Goal: Find specific page/section: Find specific page/section

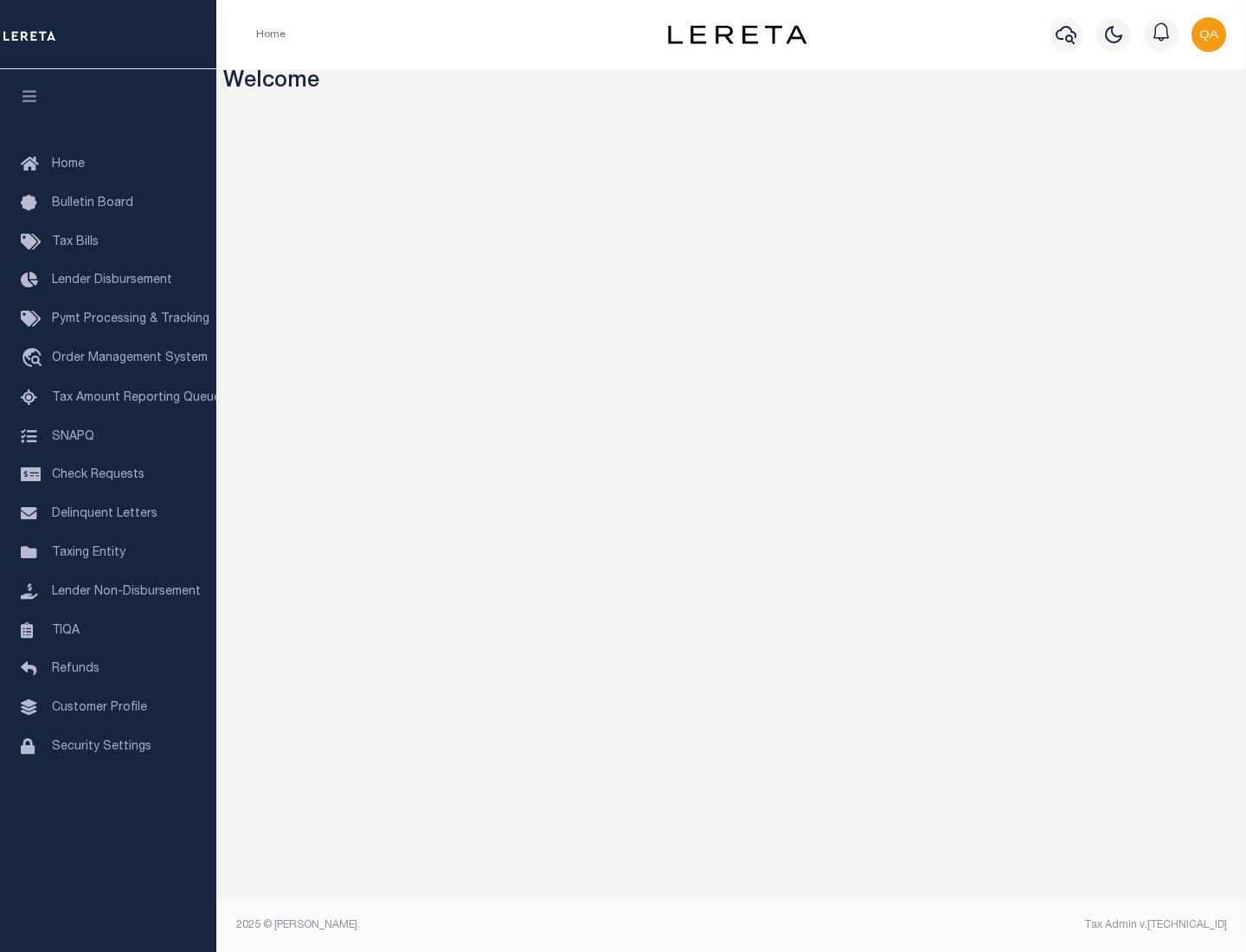
click at [108, 475] on span "Check Requests" at bounding box center [98, 474] width 93 height 12
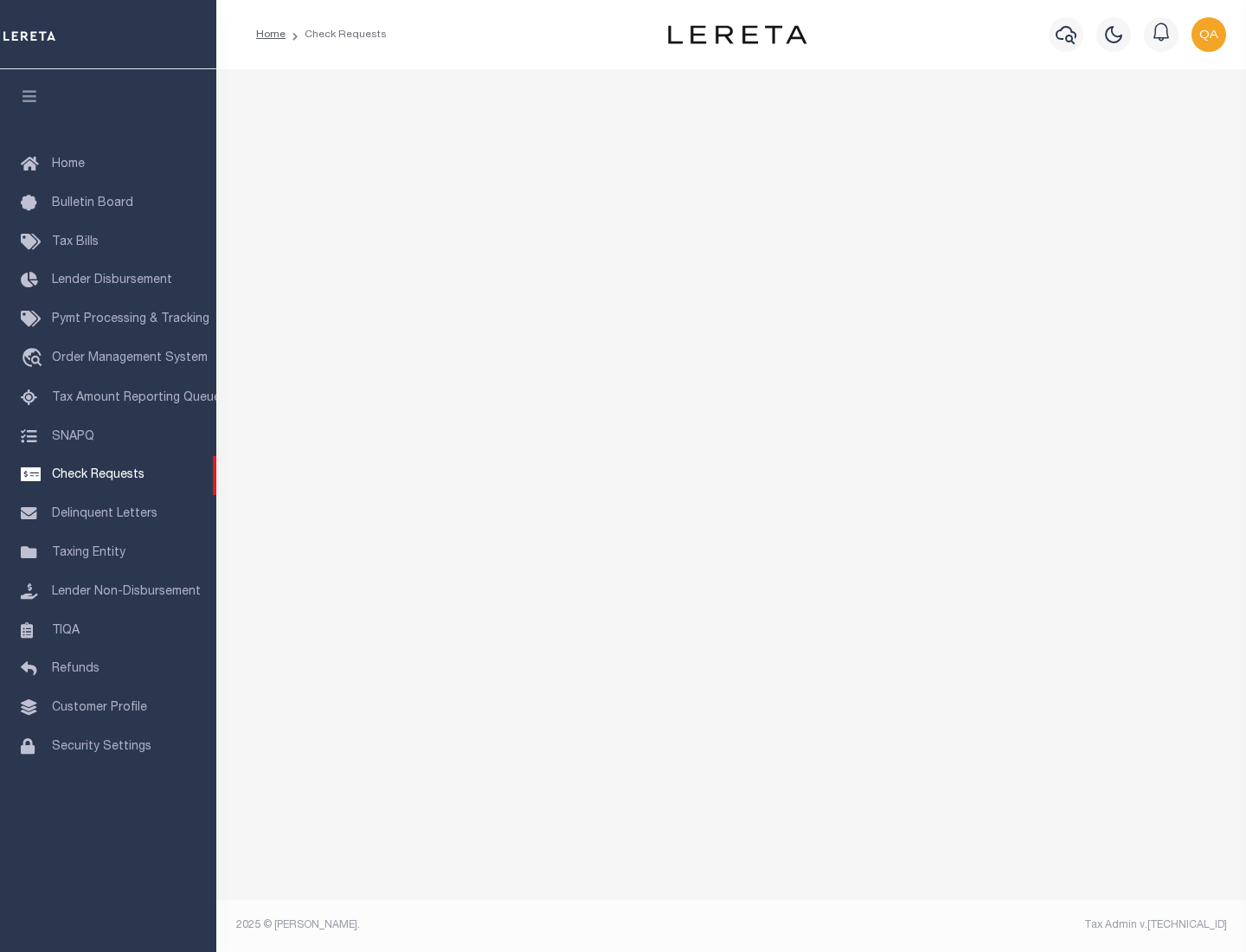
select select "50"
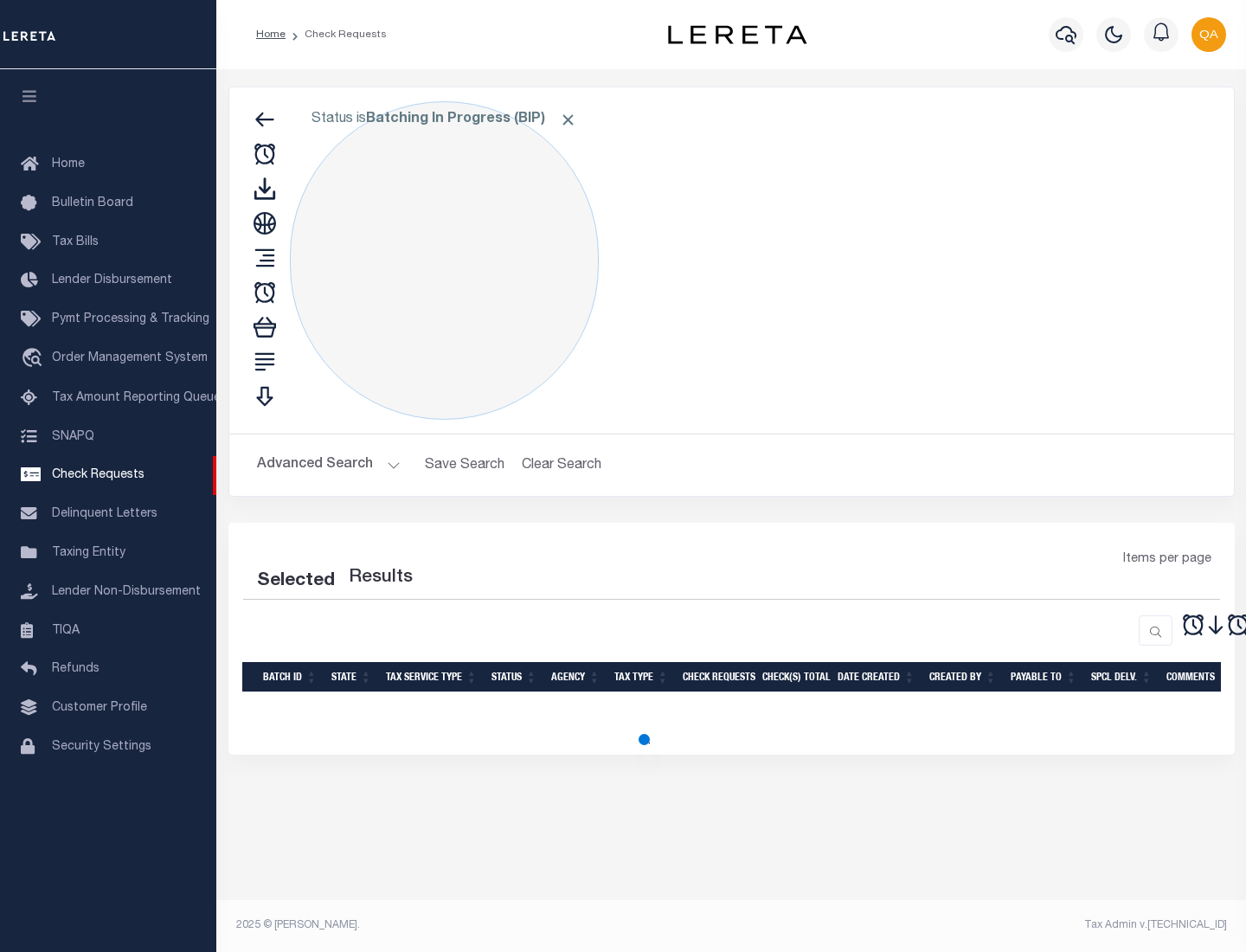
select select "50"
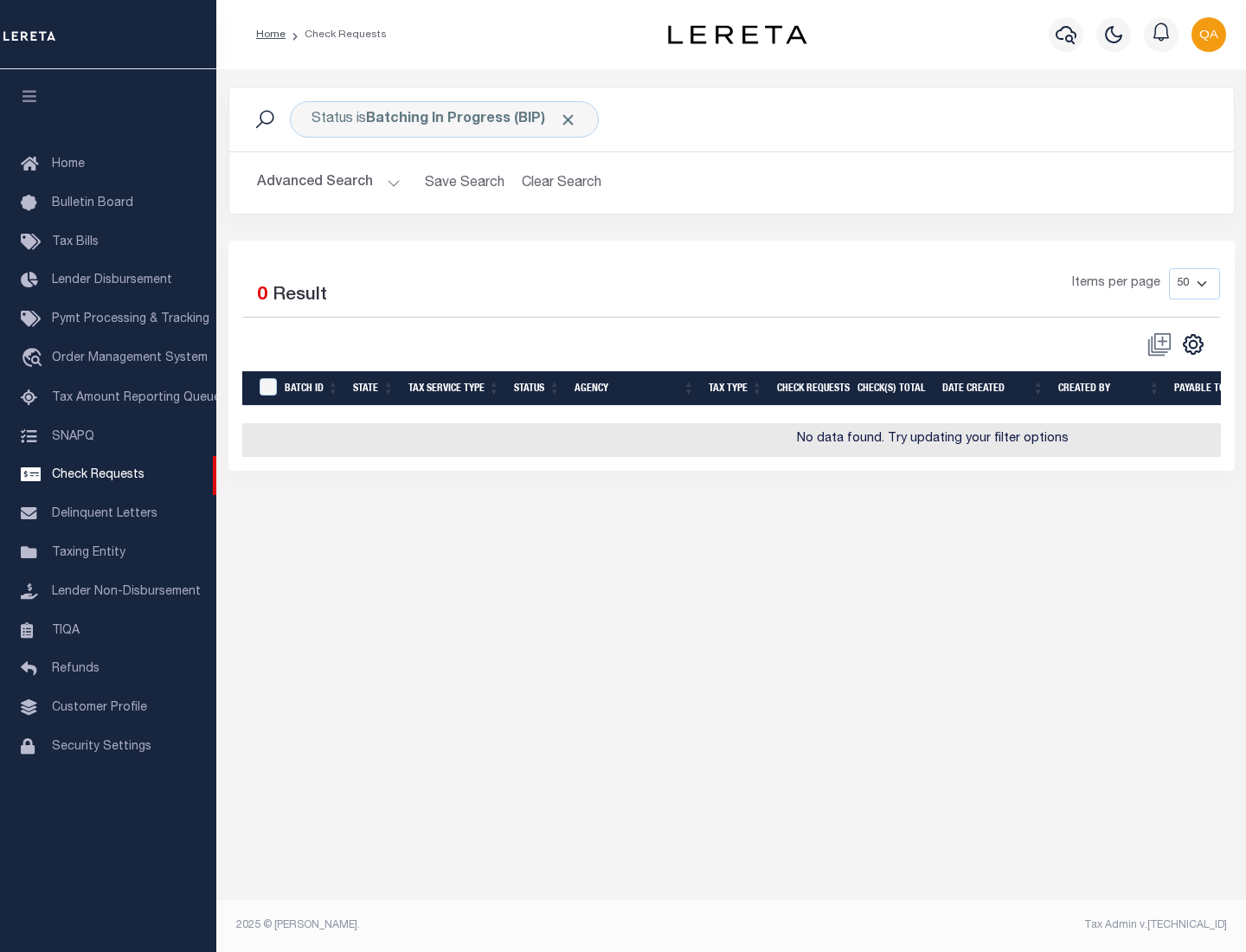
click at [569, 119] on span "Click to Remove" at bounding box center [568, 120] width 18 height 18
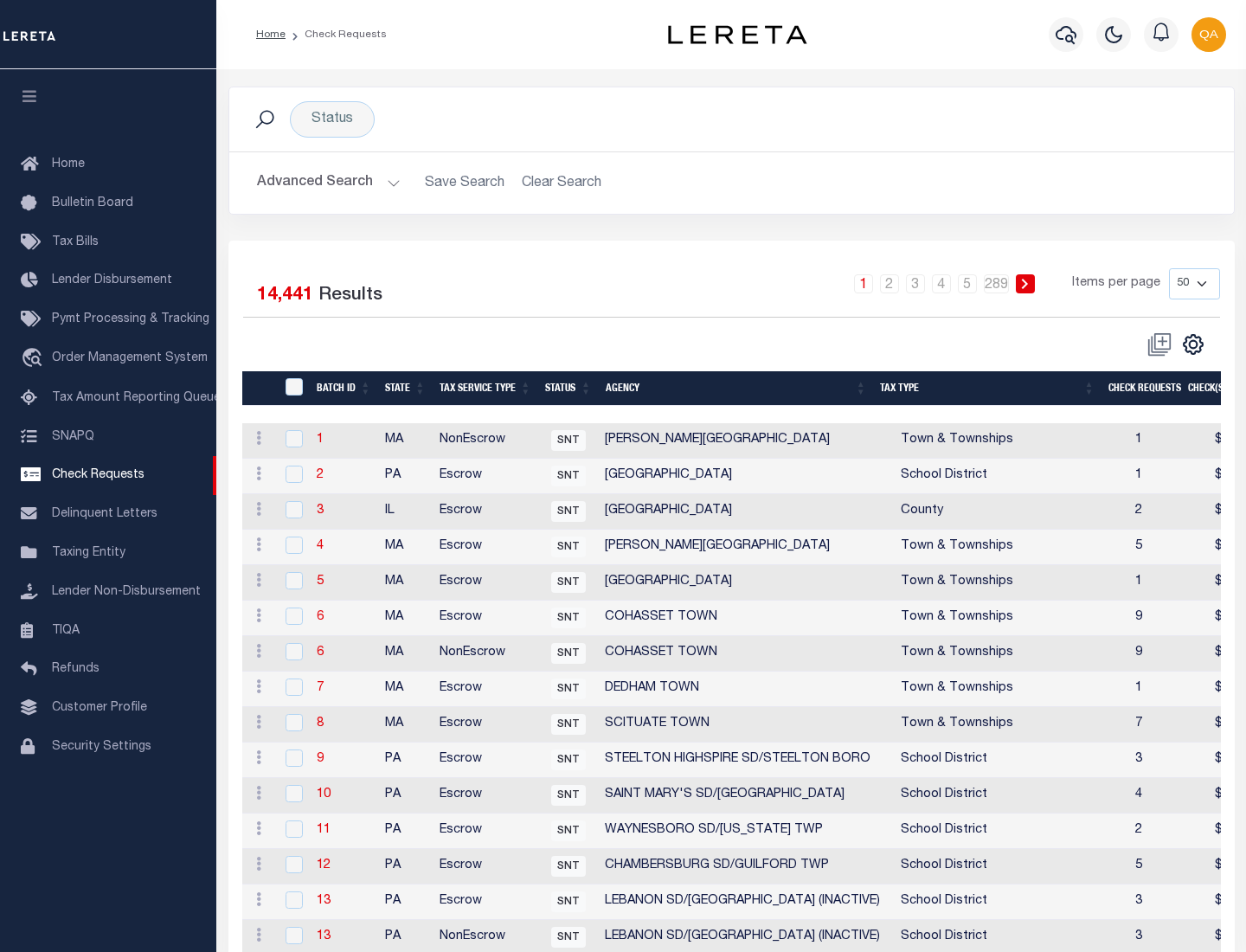
scroll to position [835, 0]
